Goal: Task Accomplishment & Management: Complete application form

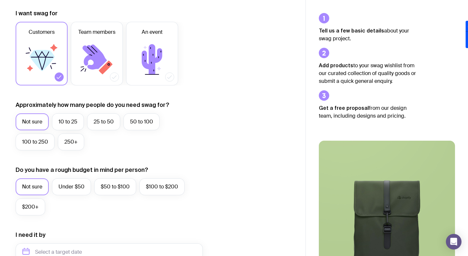
scroll to position [90, 0]
click at [59, 125] on label "10 to 25" at bounding box center [68, 121] width 32 height 17
click at [0, 0] on input "10 to 25" at bounding box center [0, 0] width 0 height 0
click at [104, 127] on label "25 to 50" at bounding box center [103, 121] width 33 height 17
click at [0, 0] on input "25 to 50" at bounding box center [0, 0] width 0 height 0
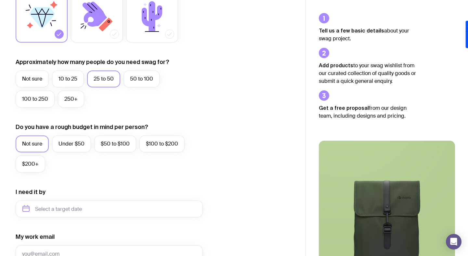
scroll to position [134, 0]
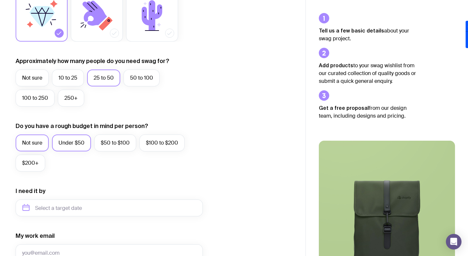
click at [75, 142] on label "Under $50" at bounding box center [71, 142] width 39 height 17
click at [0, 0] on input "Under $50" at bounding box center [0, 0] width 0 height 0
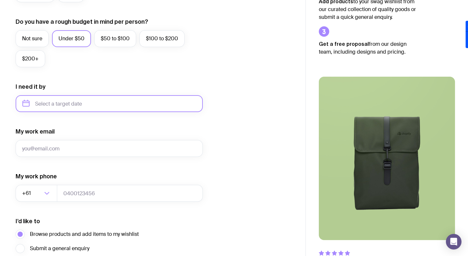
click at [45, 103] on input "text" at bounding box center [109, 103] width 187 height 17
click at [43, 177] on button "Sep" at bounding box center [31, 183] width 24 height 13
type input "[DATE]"
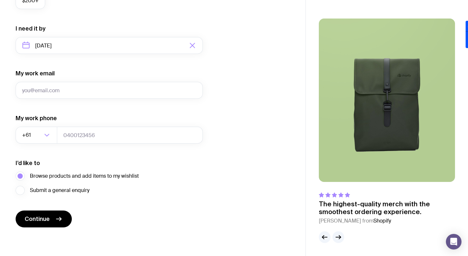
scroll to position [0, 0]
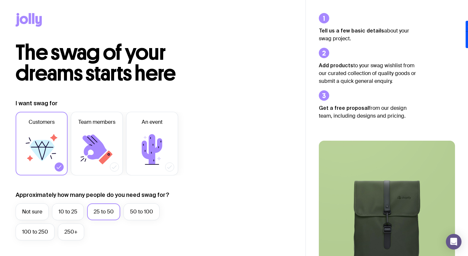
click at [29, 20] on icon at bounding box center [30, 18] width 2 height 11
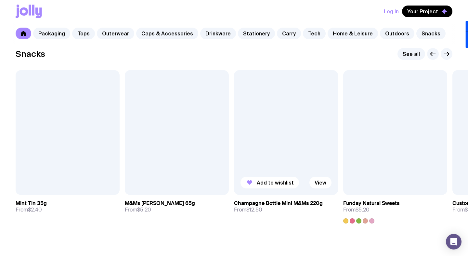
scroll to position [2281, 0]
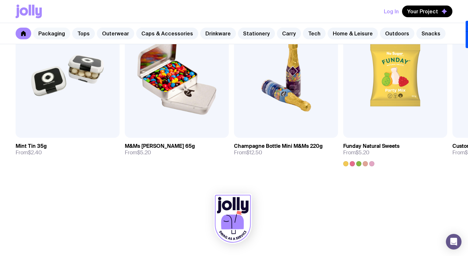
click at [56, 33] on link "Packaging" at bounding box center [51, 34] width 37 height 12
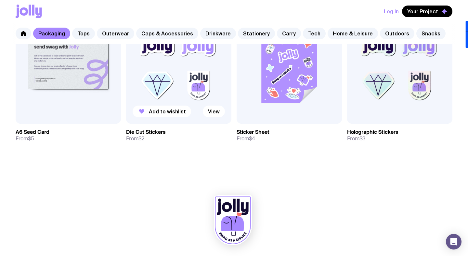
scroll to position [690, 0]
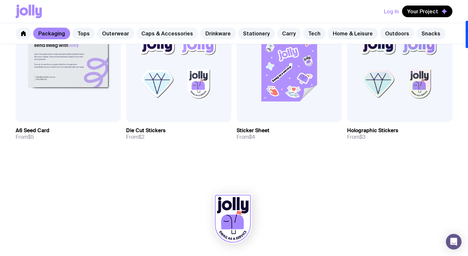
click at [155, 32] on link "Caps & Accessories" at bounding box center [167, 34] width 62 height 12
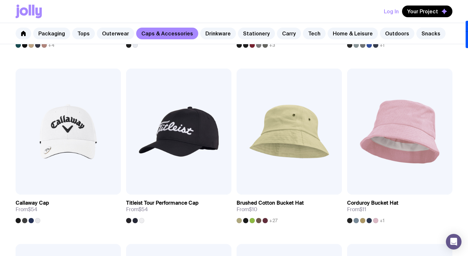
scroll to position [453, 0]
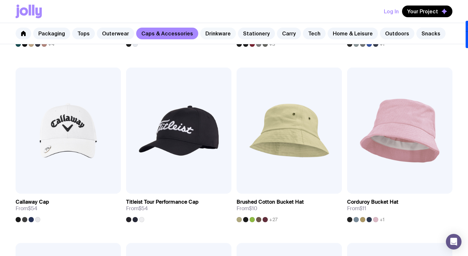
click at [211, 29] on link "Drinkware" at bounding box center [218, 34] width 36 height 12
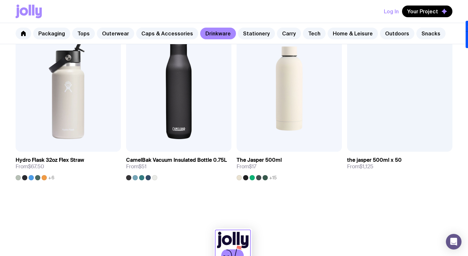
scroll to position [1027, 0]
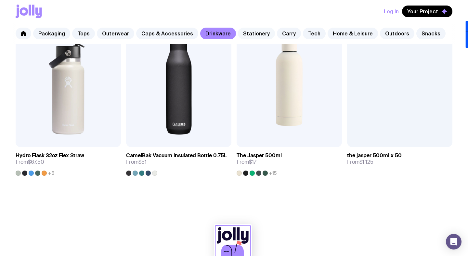
click at [242, 32] on link "Stationery" at bounding box center [256, 34] width 37 height 12
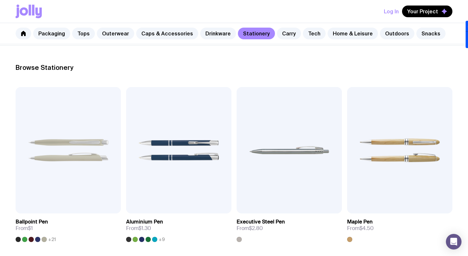
scroll to position [101, 0]
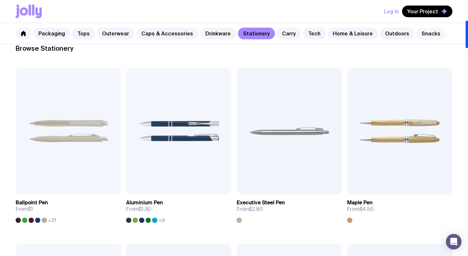
click at [416, 35] on link "Snacks" at bounding box center [430, 34] width 29 height 12
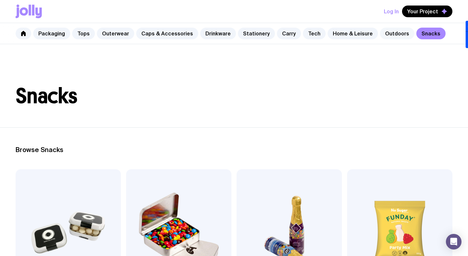
click at [387, 34] on link "Outdoors" at bounding box center [397, 34] width 34 height 12
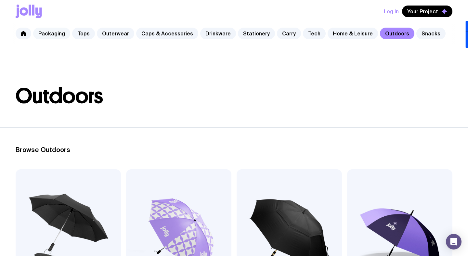
click at [61, 32] on link "Packaging" at bounding box center [51, 34] width 37 height 12
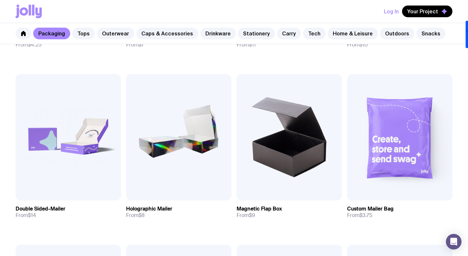
scroll to position [266, 0]
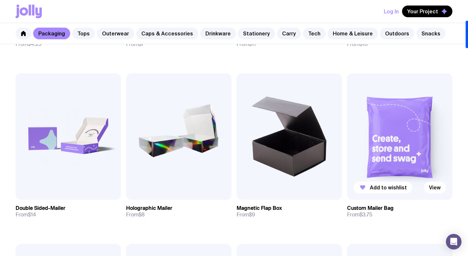
click at [400, 128] on img at bounding box center [399, 136] width 105 height 126
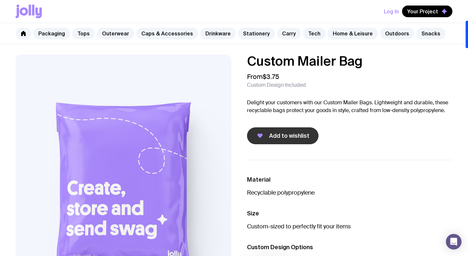
click at [270, 133] on span "Add to wishlist" at bounding box center [289, 136] width 40 height 8
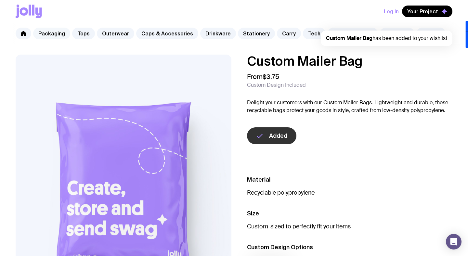
click at [63, 35] on link "Packaging" at bounding box center [51, 34] width 37 height 12
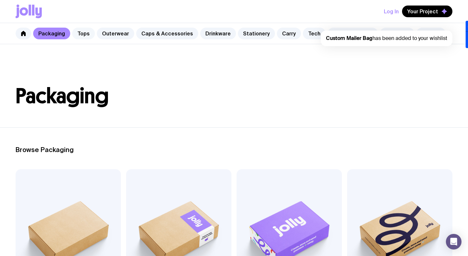
click at [84, 35] on link "Tops" at bounding box center [83, 34] width 23 height 12
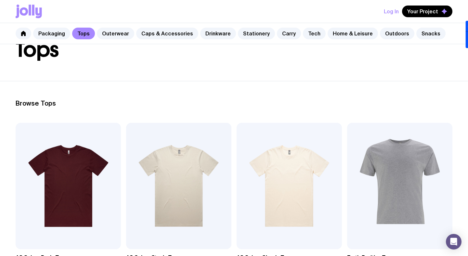
scroll to position [53, 0]
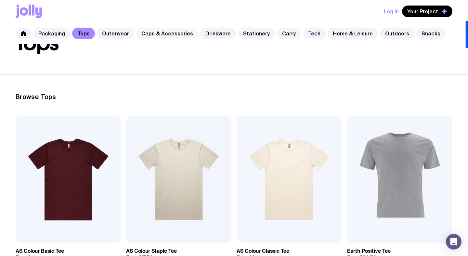
click at [173, 36] on link "Caps & Accessories" at bounding box center [167, 34] width 62 height 12
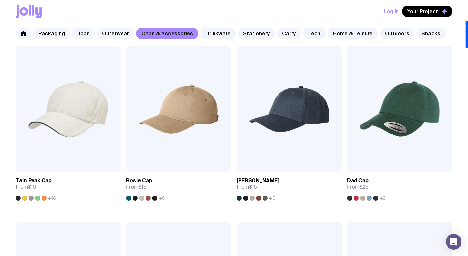
scroll to position [124, 0]
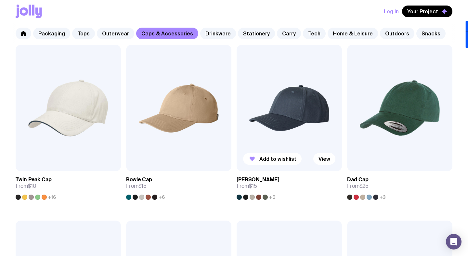
click at [272, 121] on img at bounding box center [288, 108] width 105 height 126
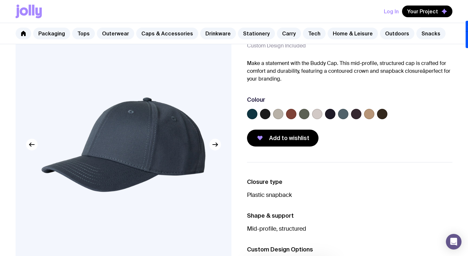
scroll to position [44, 0]
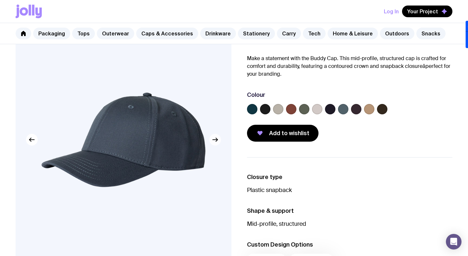
click at [217, 143] on icon "button" at bounding box center [215, 140] width 8 height 8
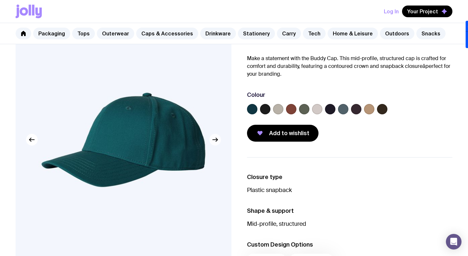
click at [217, 143] on icon "button" at bounding box center [215, 140] width 8 height 8
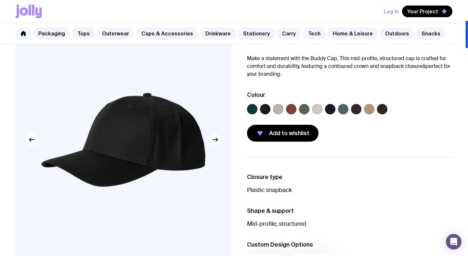
click at [217, 143] on icon "button" at bounding box center [215, 140] width 8 height 8
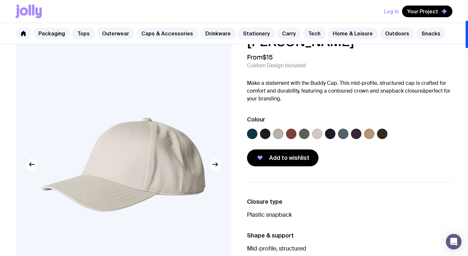
scroll to position [10, 0]
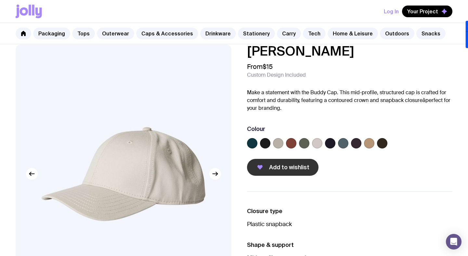
click at [279, 167] on span "Add to wishlist" at bounding box center [289, 167] width 40 height 8
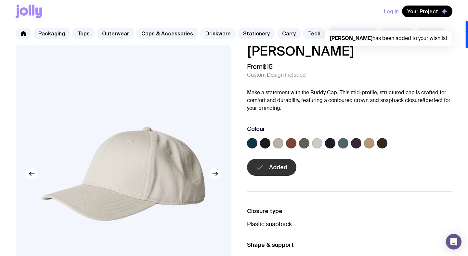
click at [215, 35] on link "Drinkware" at bounding box center [218, 34] width 36 height 12
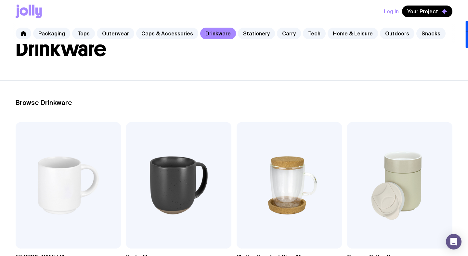
scroll to position [131, 0]
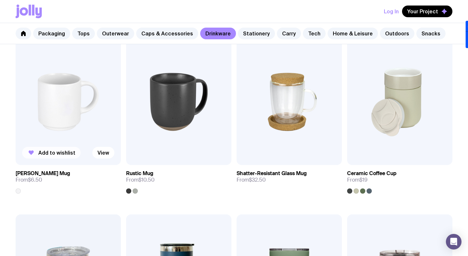
click at [48, 152] on span "Add to wishlist" at bounding box center [56, 152] width 37 height 6
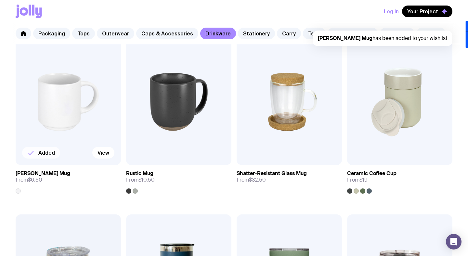
click at [416, 29] on link "Snacks" at bounding box center [430, 34] width 29 height 12
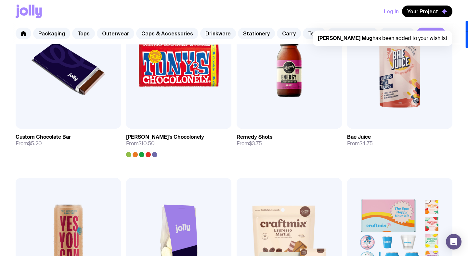
scroll to position [353, 0]
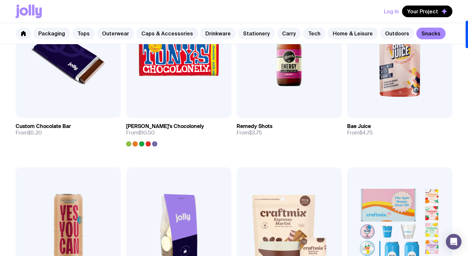
click at [247, 37] on link "Stationery" at bounding box center [256, 34] width 37 height 12
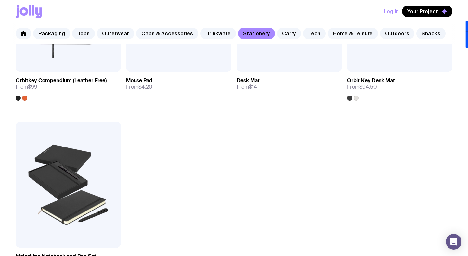
scroll to position [1124, 0]
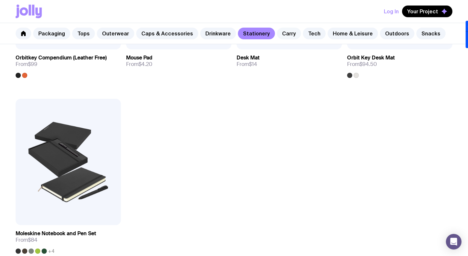
click at [285, 32] on link "Carry" at bounding box center [289, 34] width 24 height 12
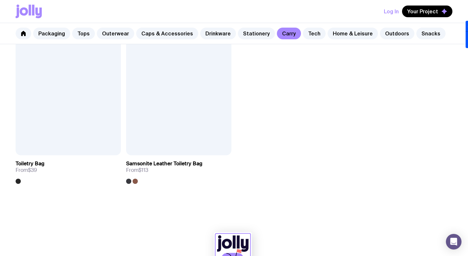
scroll to position [1584, 0]
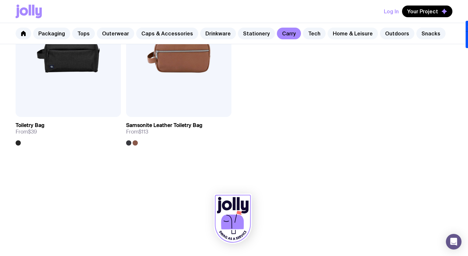
click at [337, 38] on link "Home & Leisure" at bounding box center [352, 34] width 50 height 12
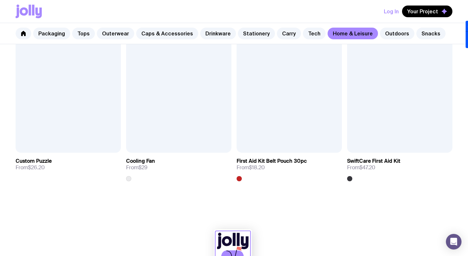
scroll to position [1408, 0]
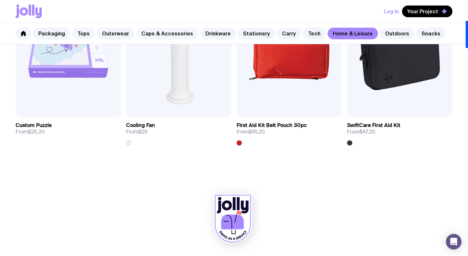
click at [174, 32] on link "Caps & Accessories" at bounding box center [167, 34] width 62 height 12
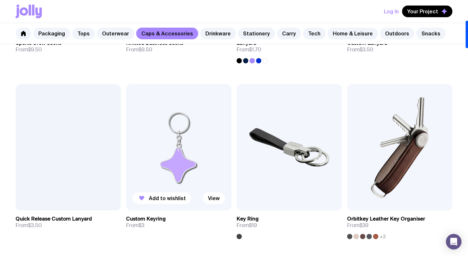
scroll to position [1003, 0]
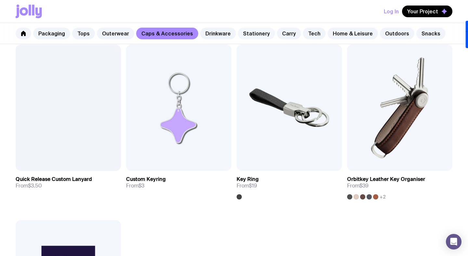
click at [245, 29] on link "Stationery" at bounding box center [256, 34] width 37 height 12
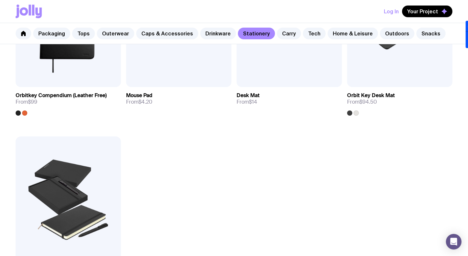
scroll to position [1122, 0]
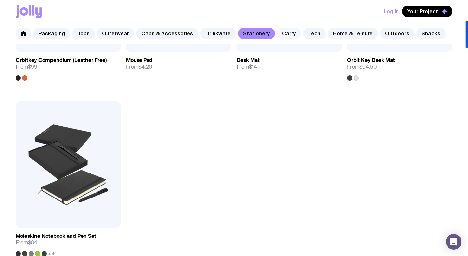
click at [280, 35] on link "Carry" at bounding box center [289, 34] width 24 height 12
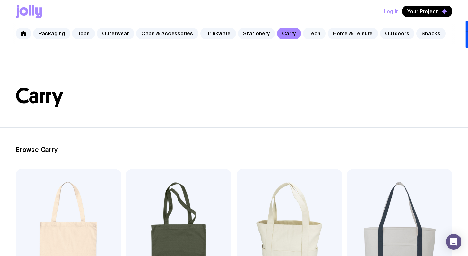
click at [307, 33] on link "Tech" at bounding box center [314, 34] width 23 height 12
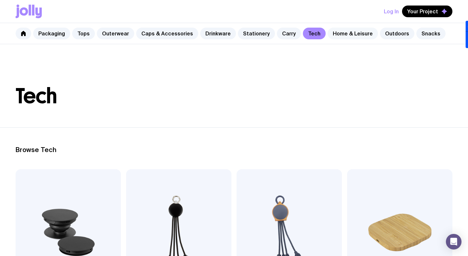
click at [332, 34] on link "Home & Leisure" at bounding box center [352, 34] width 50 height 12
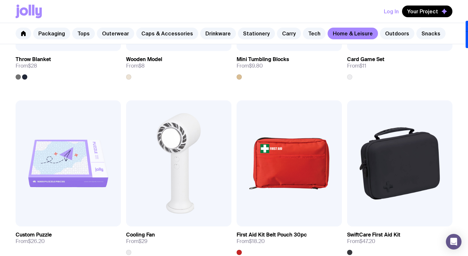
scroll to position [1297, 0]
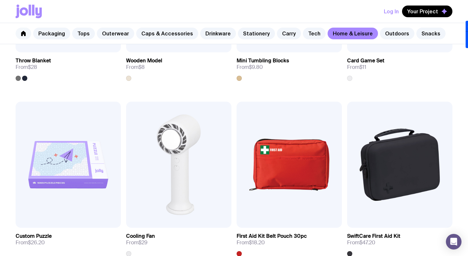
click at [26, 37] on link at bounding box center [24, 34] width 16 height 12
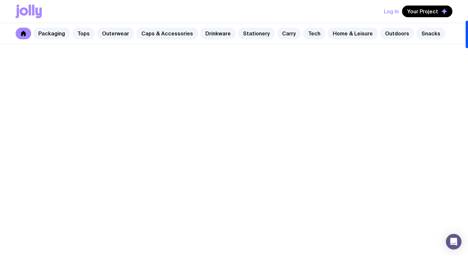
click at [23, 36] on link at bounding box center [24, 34] width 16 height 12
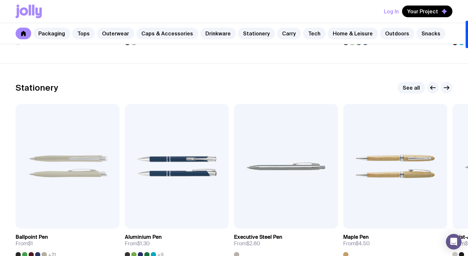
scroll to position [1080, 0]
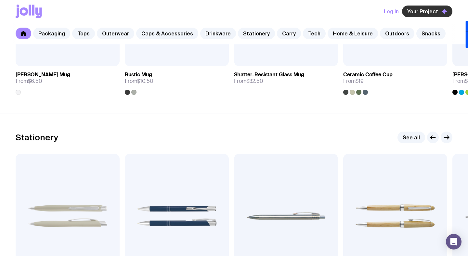
click at [424, 14] on span "Your Project" at bounding box center [422, 11] width 31 height 6
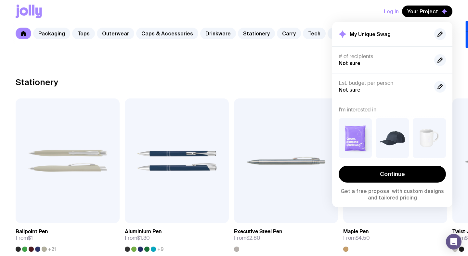
scroll to position [1136, 0]
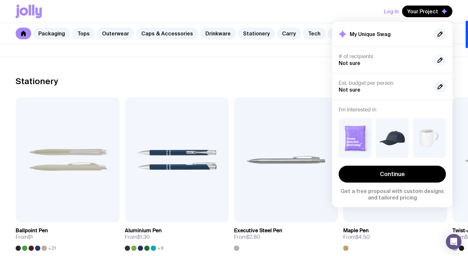
click at [438, 57] on icon "button" at bounding box center [440, 60] width 8 height 8
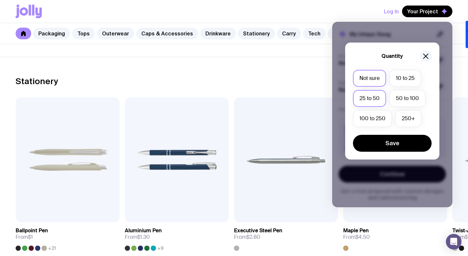
click at [375, 96] on label "25 to 50" at bounding box center [369, 98] width 33 height 17
click at [0, 0] on input "25 to 50" at bounding box center [0, 0] width 0 height 0
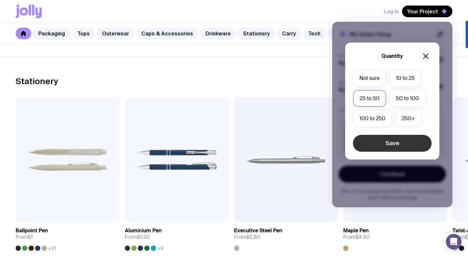
click at [396, 145] on button "Save" at bounding box center [392, 143] width 79 height 17
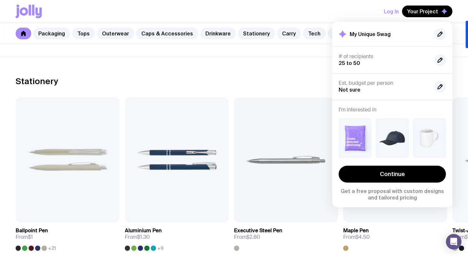
click at [384, 92] on div "Est. budget per person Not sure" at bounding box center [383, 86] width 90 height 13
click at [438, 90] on icon "button" at bounding box center [440, 87] width 8 height 8
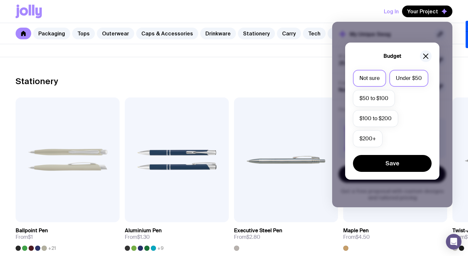
click at [410, 81] on label "Under $50" at bounding box center [408, 78] width 39 height 17
click at [0, 0] on input "Under $50" at bounding box center [0, 0] width 0 height 0
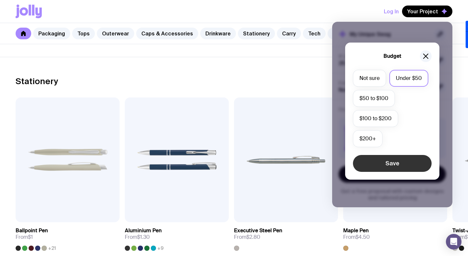
click at [385, 164] on button "Save" at bounding box center [392, 163] width 79 height 17
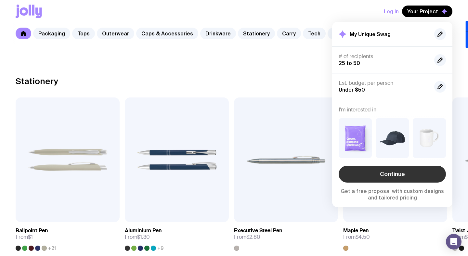
click at [383, 171] on link "Continue" at bounding box center [391, 174] width 107 height 17
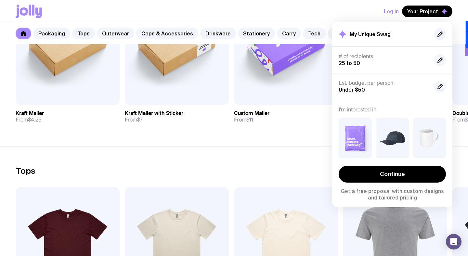
scroll to position [205, 0]
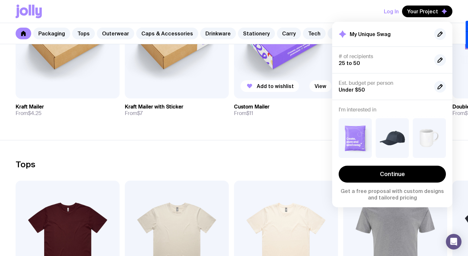
click at [251, 121] on link "Custom Mailer From $11" at bounding box center [286, 109] width 104 height 23
